Goal: Use online tool/utility

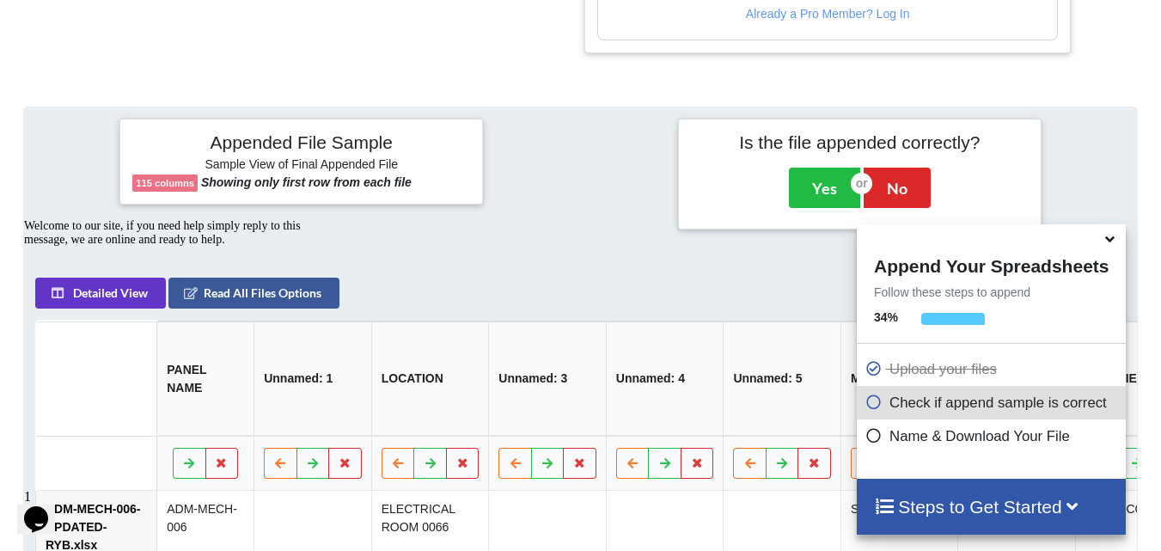
scroll to position [783, 0]
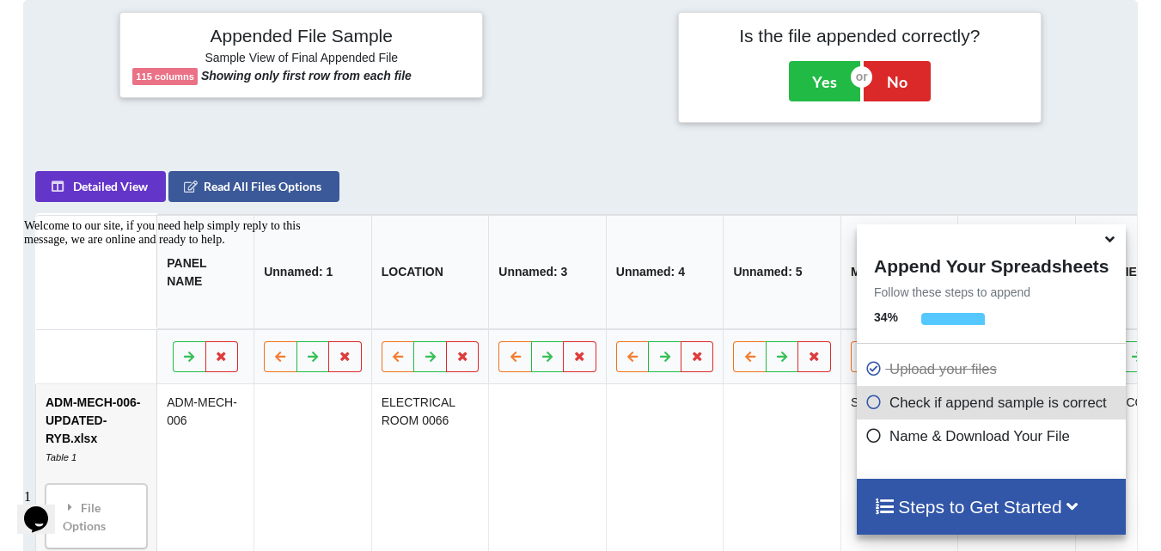
click at [1108, 242] on icon at bounding box center [1110, 236] width 18 height 15
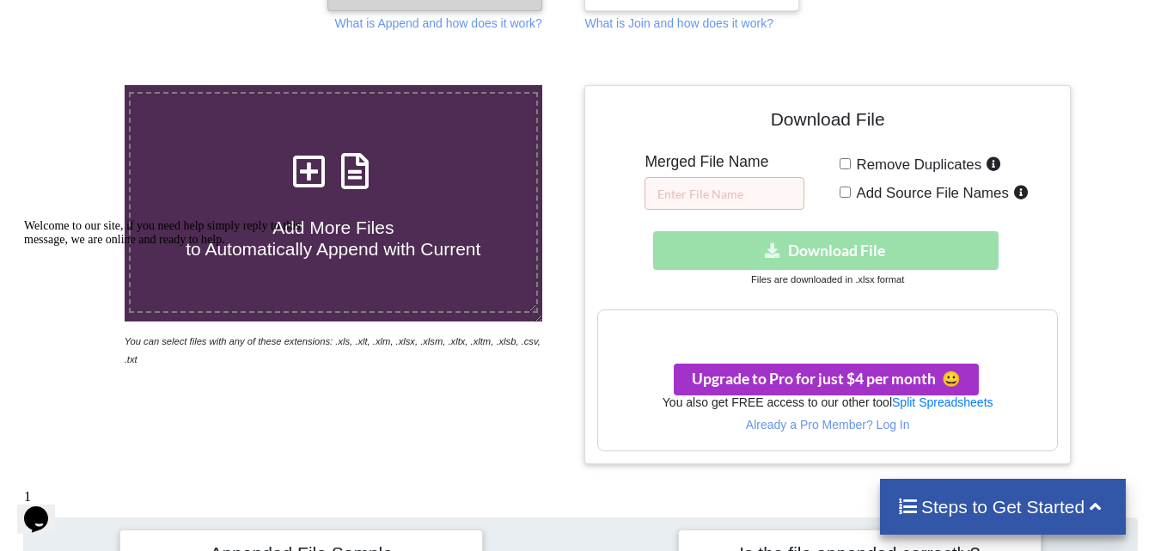
scroll to position [265, 0]
click at [755, 193] on input "text" at bounding box center [724, 194] width 160 height 33
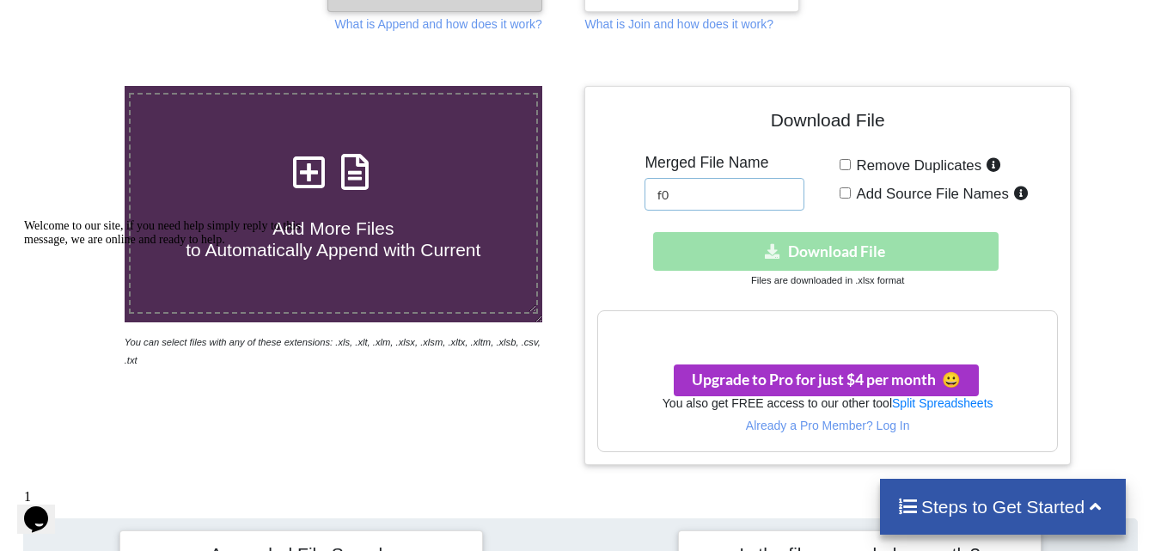
type input "f"
type input "F001 Panel schedule"
click at [838, 161] on div "Download File Merged File Name F001 Panel schedule Remove Duplicates Add Source…" at bounding box center [827, 275] width 460 height 353
click at [844, 170] on input "Remove Duplicates" at bounding box center [845, 164] width 11 height 11
checkbox input "true"
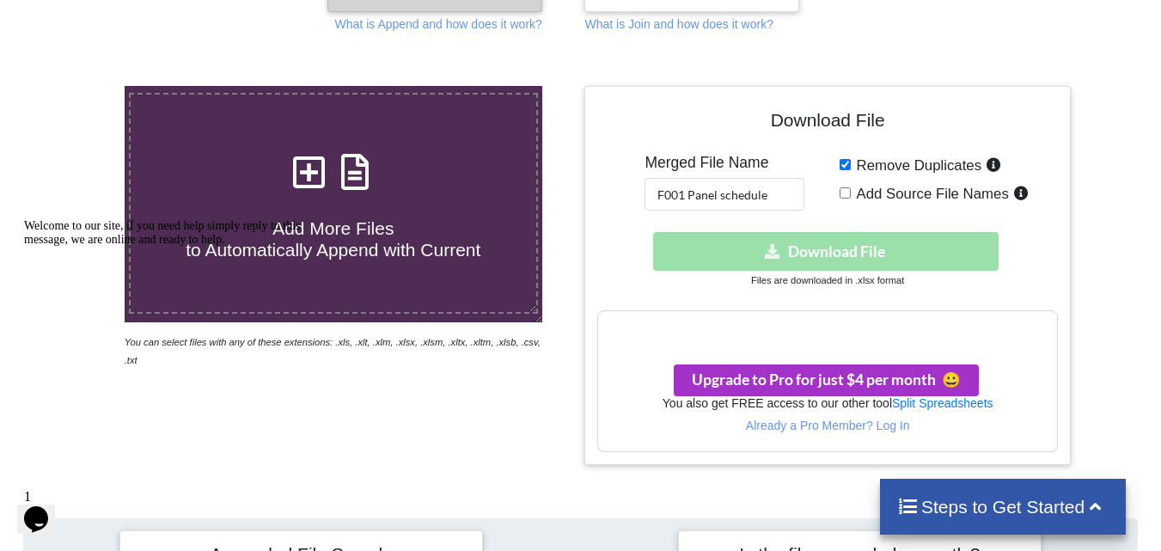
drag, startPoint x: 849, startPoint y: 189, endPoint x: 851, endPoint y: 202, distance: 13.0
click at [849, 190] on input "Add Source File Names" at bounding box center [845, 192] width 11 height 11
click at [843, 197] on input "Add Source File Names" at bounding box center [845, 192] width 11 height 11
checkbox input "false"
click at [848, 162] on input "Remove Duplicates" at bounding box center [845, 164] width 11 height 11
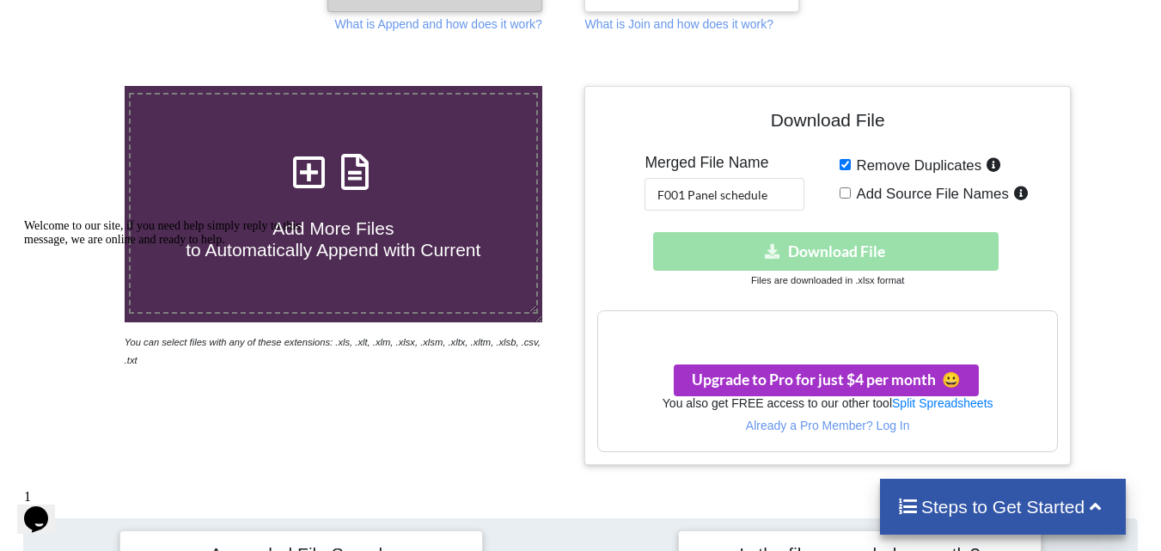
checkbox input "false"
